Goal: Find specific page/section: Find specific page/section

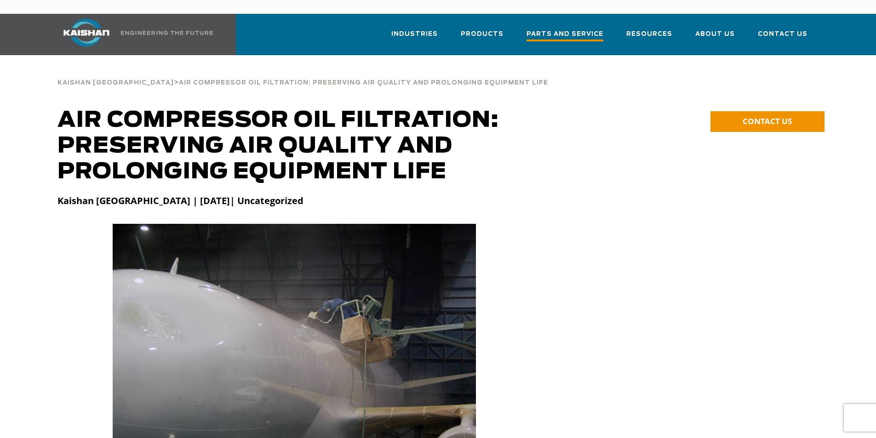
click at [593, 29] on span "Parts and Service" at bounding box center [564, 35] width 77 height 12
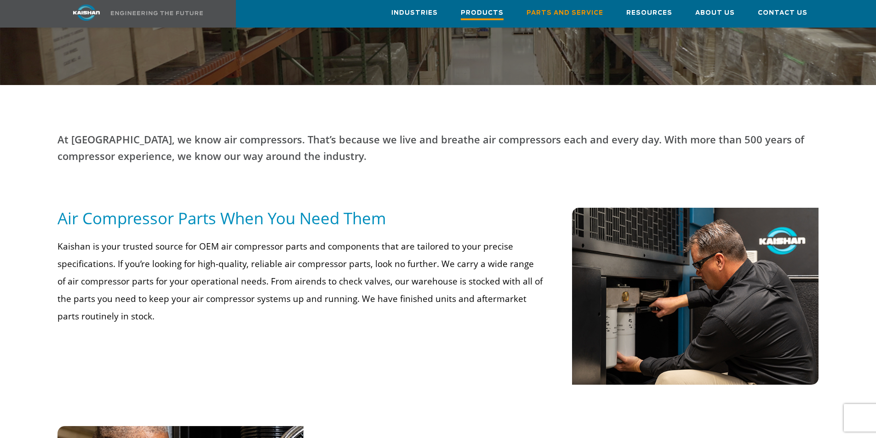
scroll to position [184, 0]
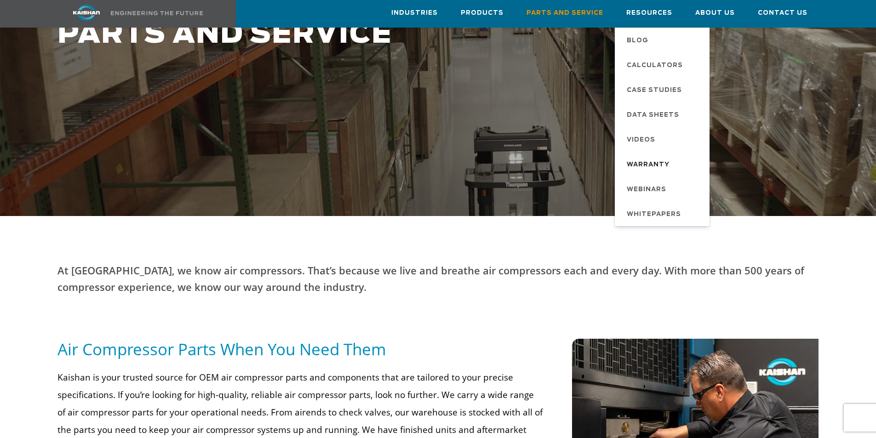
click at [664, 157] on span "Warranty" at bounding box center [648, 165] width 43 height 16
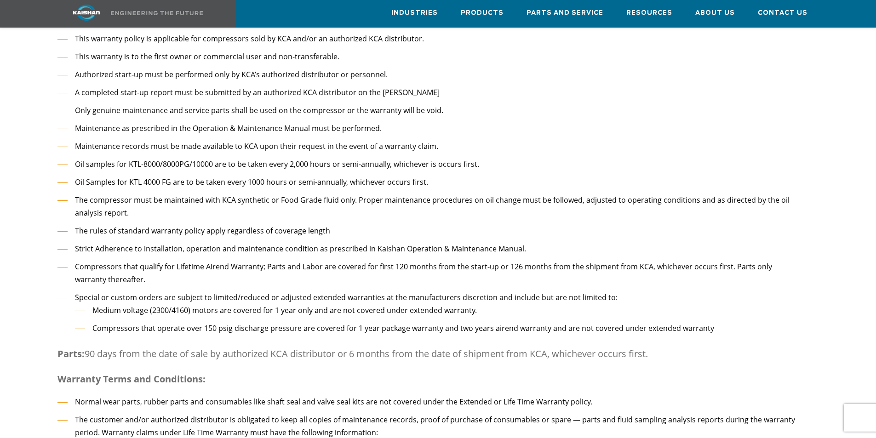
scroll to position [690, 0]
